Goal: Transaction & Acquisition: Purchase product/service

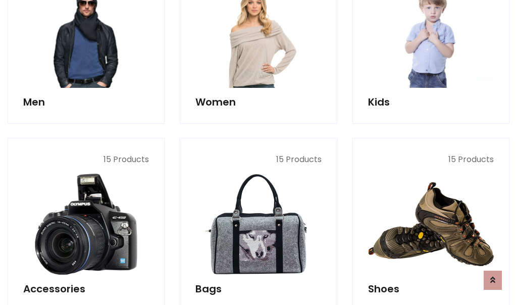
scroll to position [338, 0]
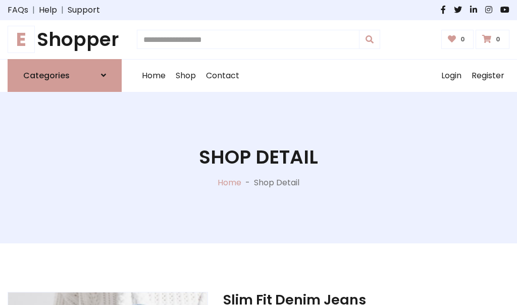
click at [65, 39] on h1 "E Shopper" at bounding box center [65, 39] width 114 height 23
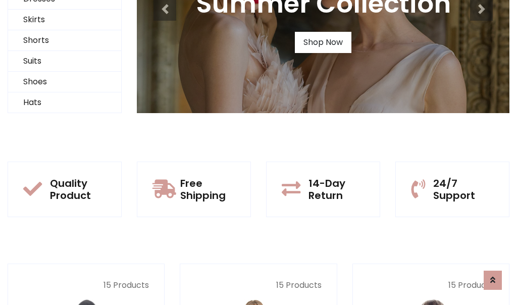
scroll to position [97, 0]
